Goal: Navigation & Orientation: Find specific page/section

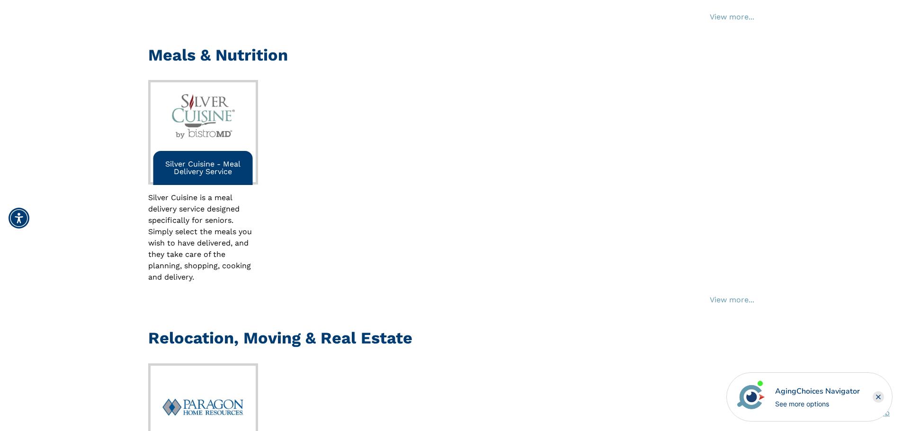
scroll to position [521, 0]
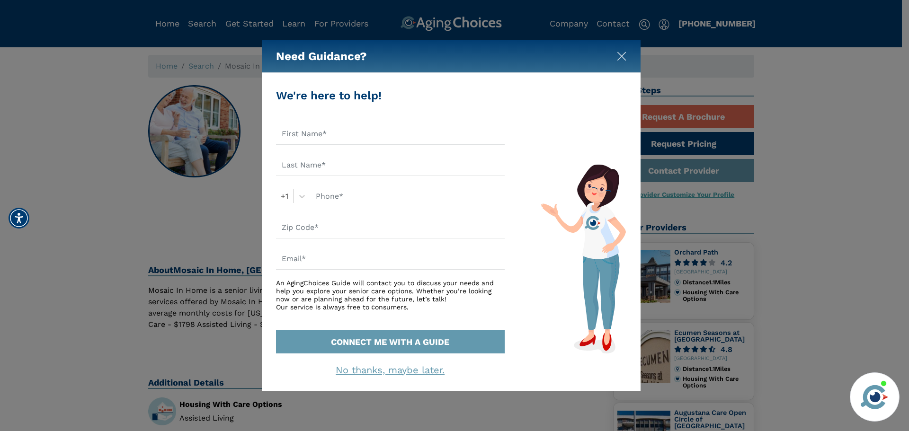
click at [625, 61] on img "Close" at bounding box center [621, 56] width 9 height 9
